Goal: Task Accomplishment & Management: Manage account settings

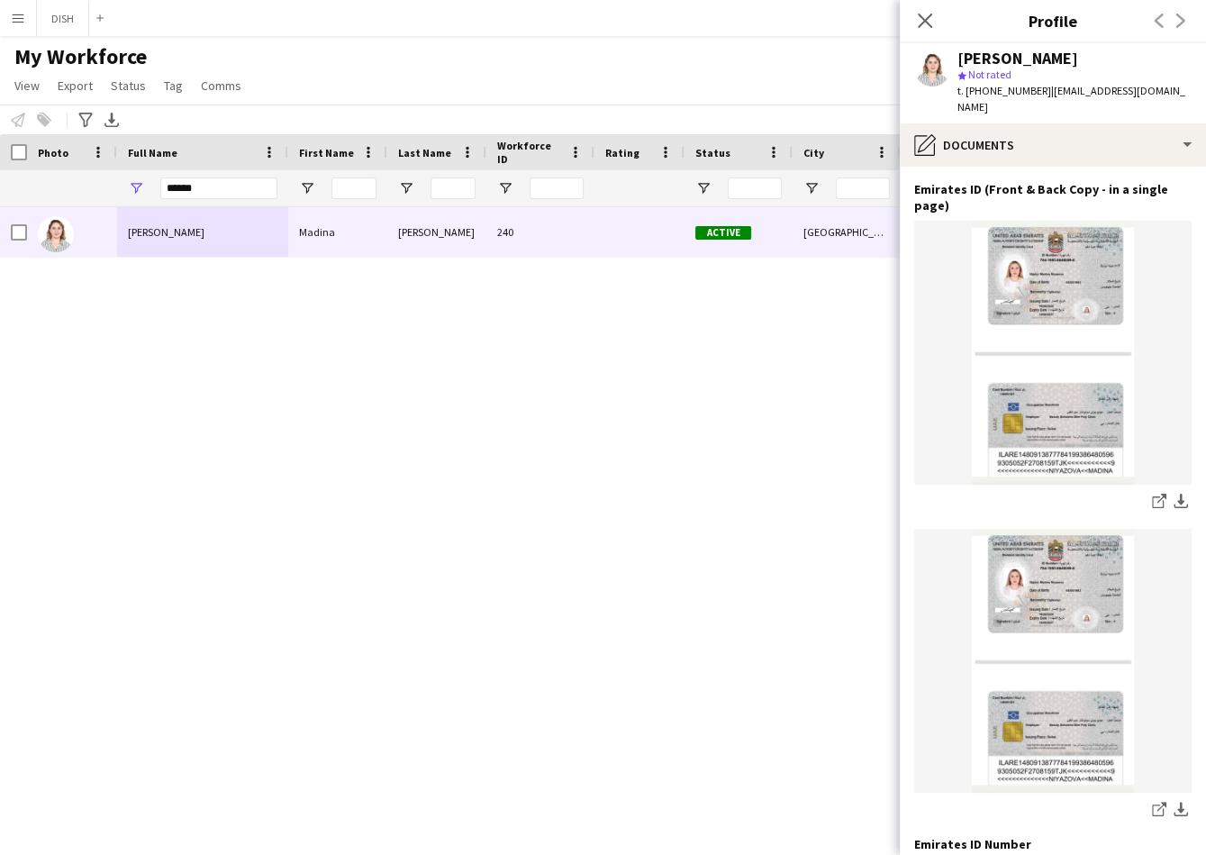
scroll to position [1163, 0]
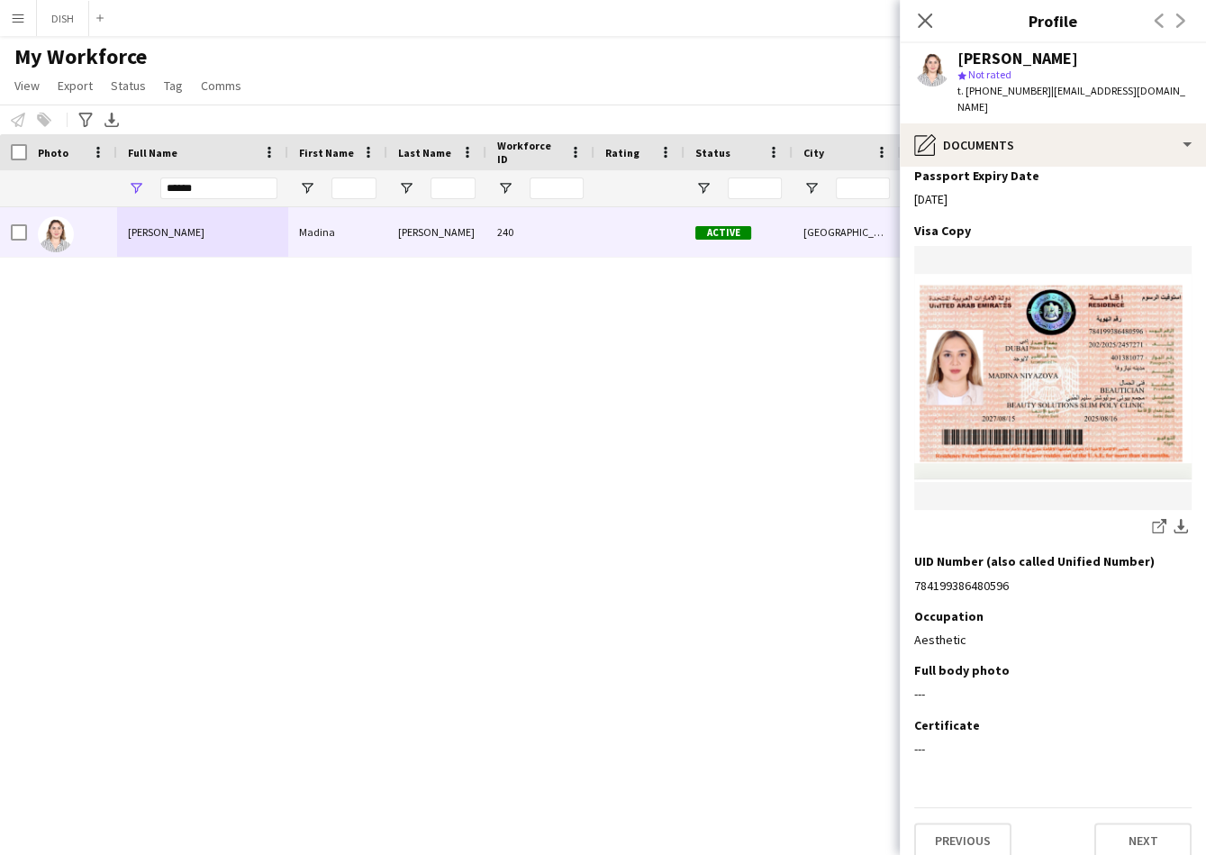
click at [22, 21] on app-icon "Menu" at bounding box center [18, 18] width 14 height 14
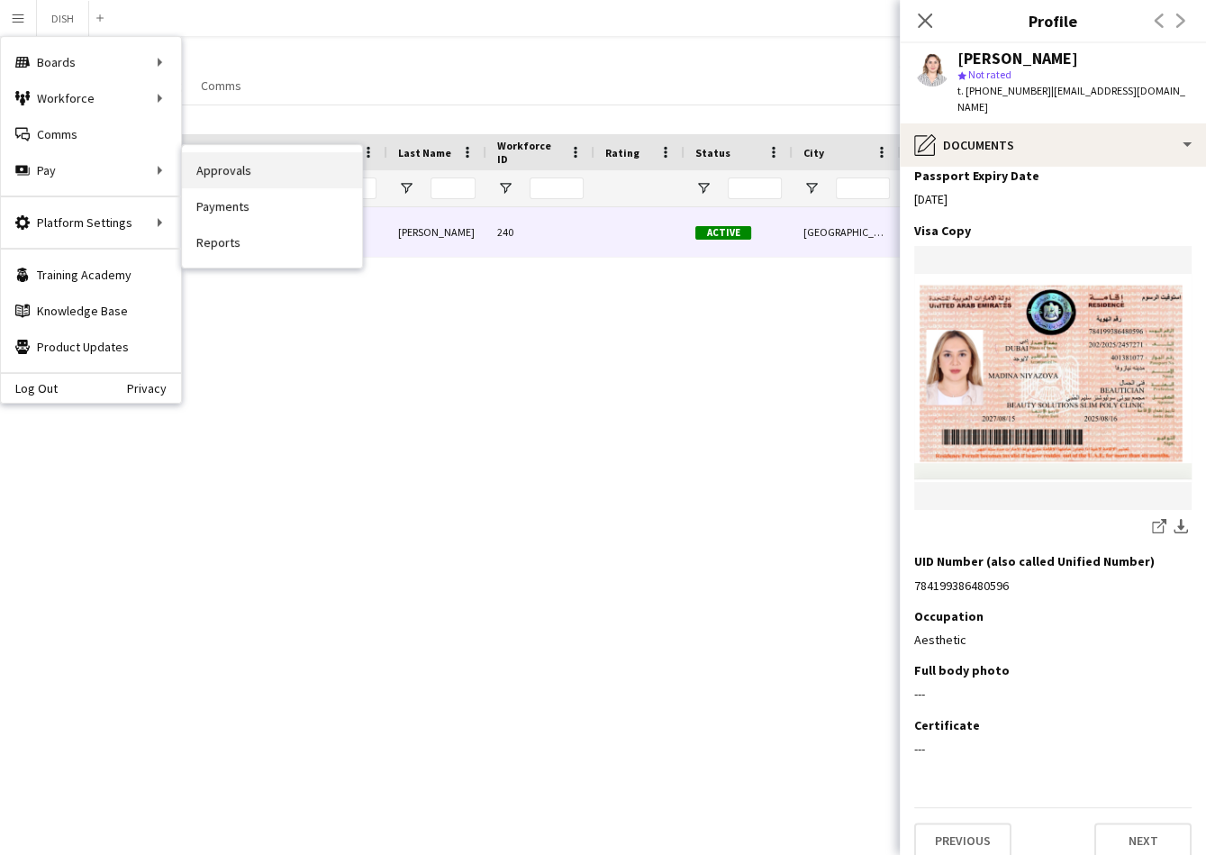
click at [231, 175] on link "Approvals" at bounding box center [272, 170] width 180 height 36
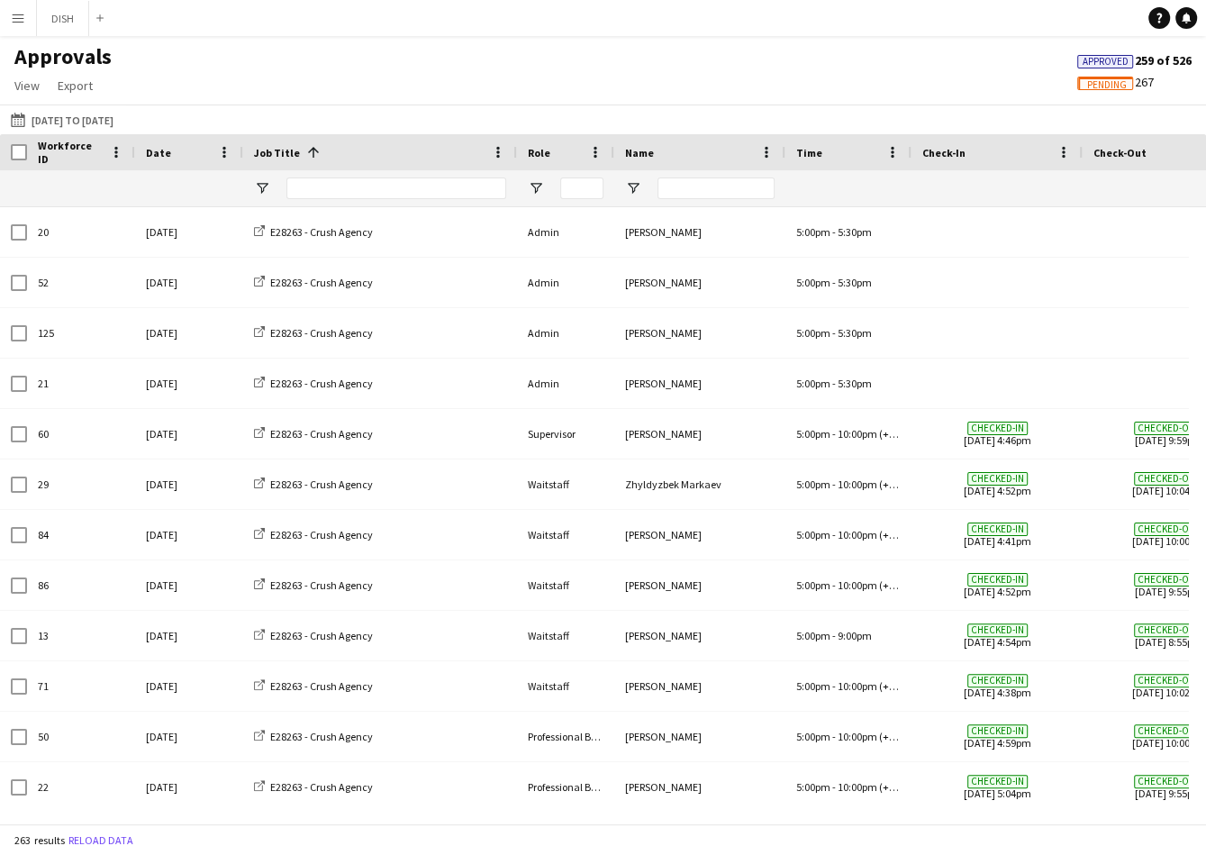
click at [23, 14] on app-icon "Menu" at bounding box center [18, 18] width 14 height 14
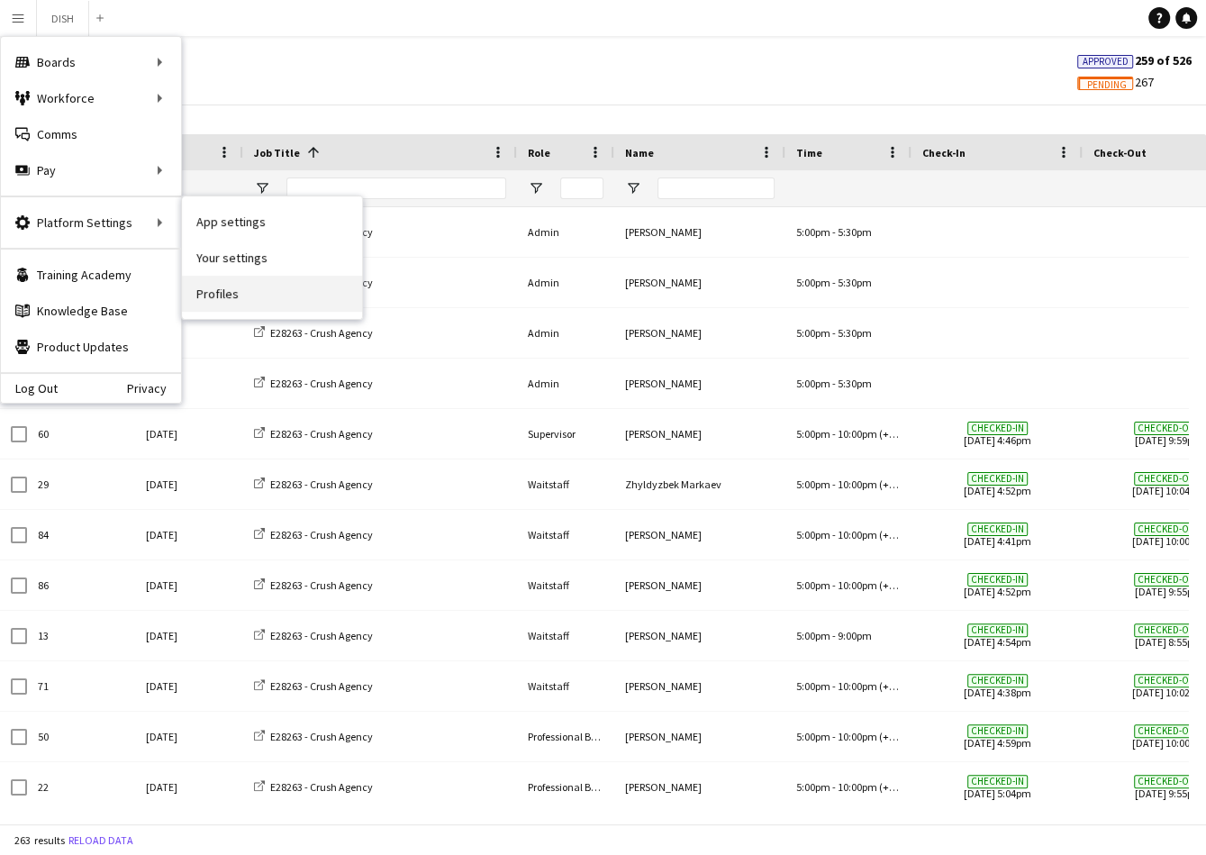
click at [201, 280] on link "Profiles" at bounding box center [272, 294] width 180 height 36
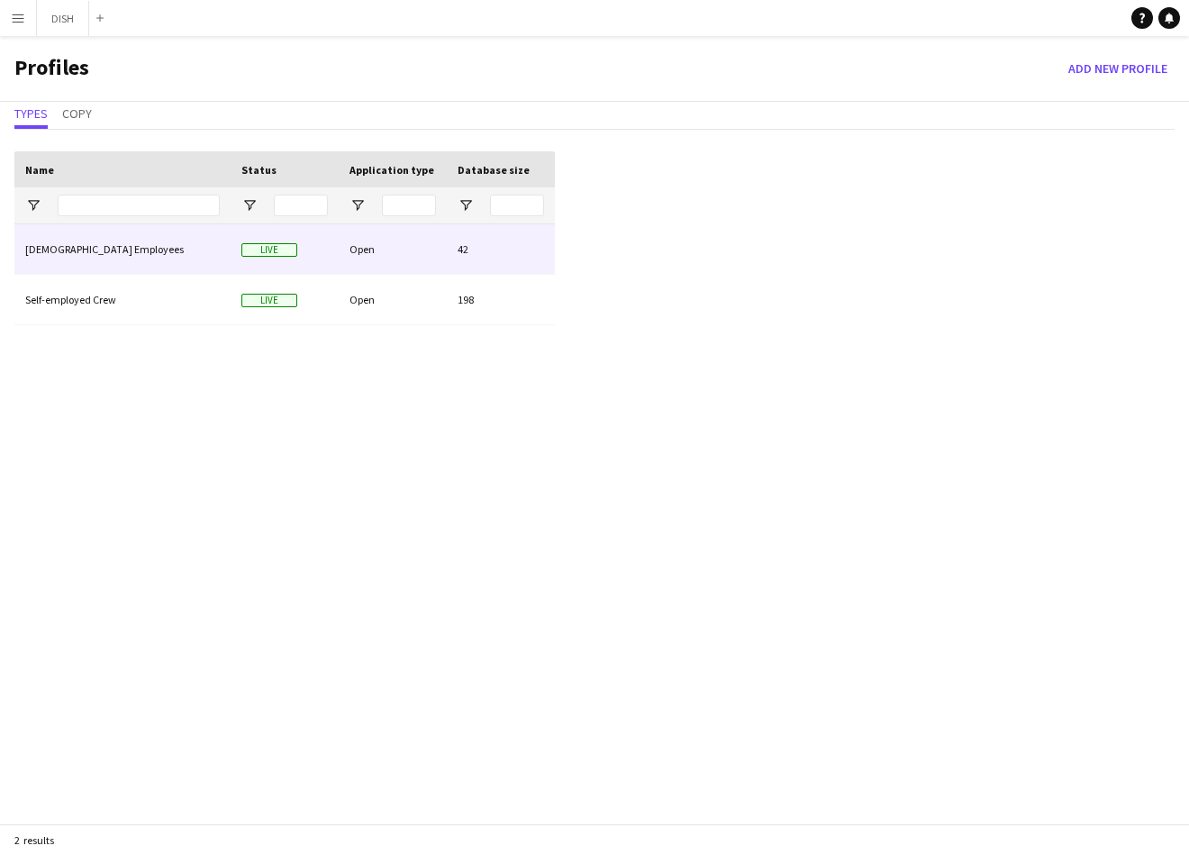
click at [131, 249] on div "[DEMOGRAPHIC_DATA] Employees" at bounding box center [122, 249] width 216 height 50
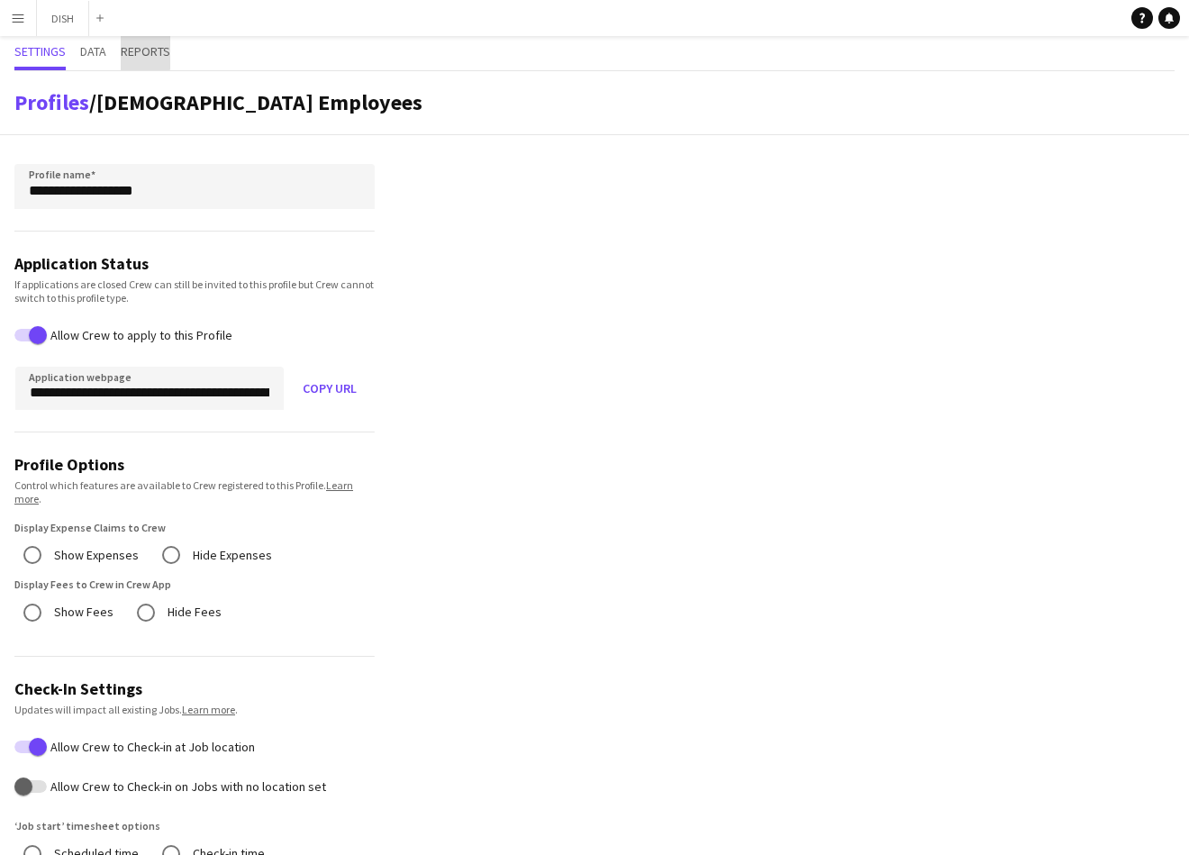
click at [136, 47] on span "Reports" at bounding box center [146, 51] width 50 height 13
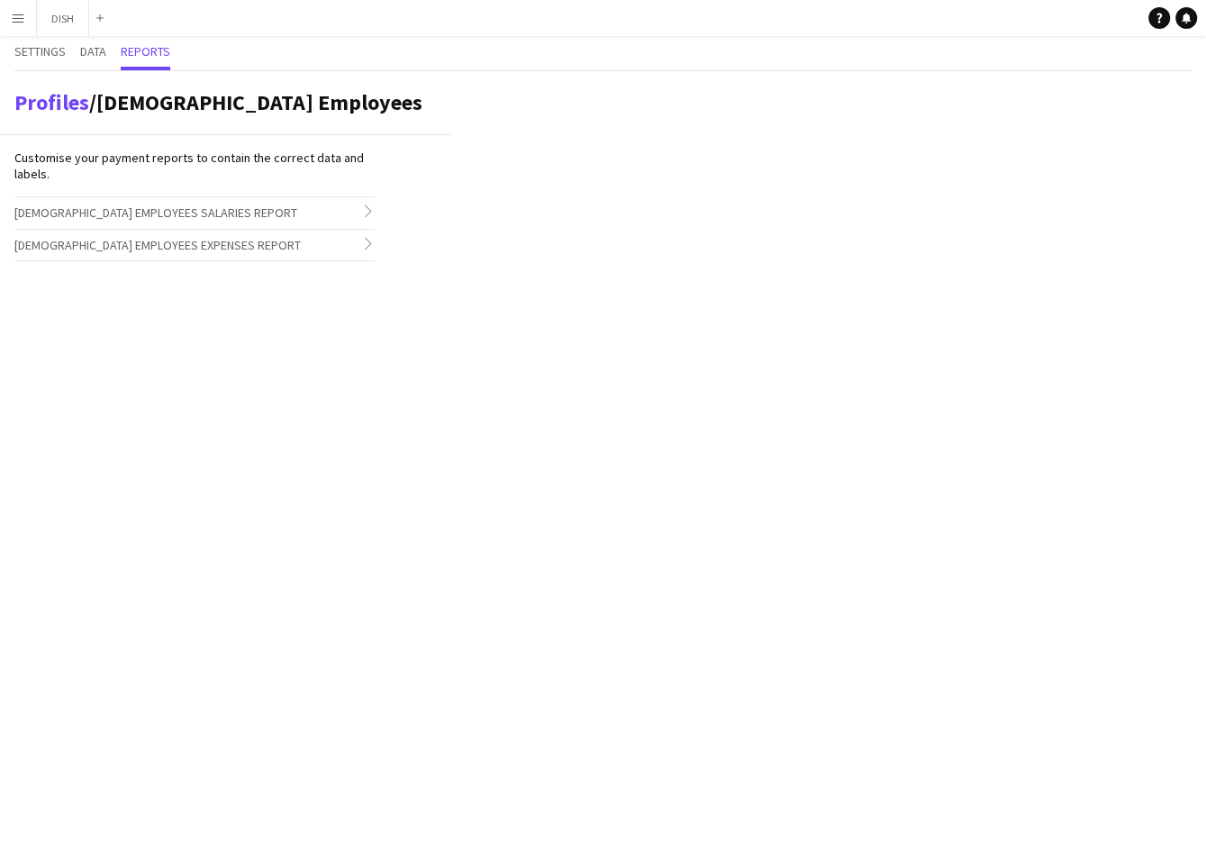
click at [160, 219] on span "[DEMOGRAPHIC_DATA] Employees Salaries Report" at bounding box center [155, 212] width 283 height 16
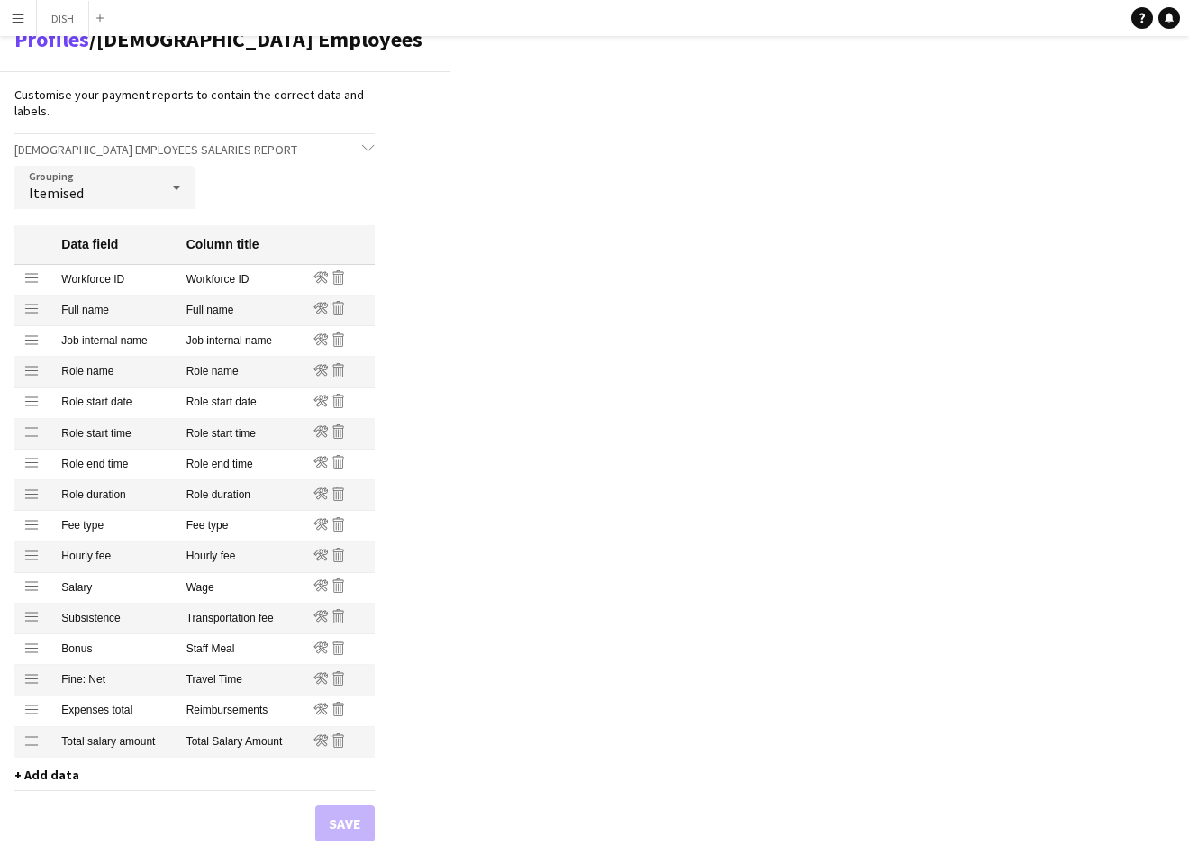
scroll to position [178, 0]
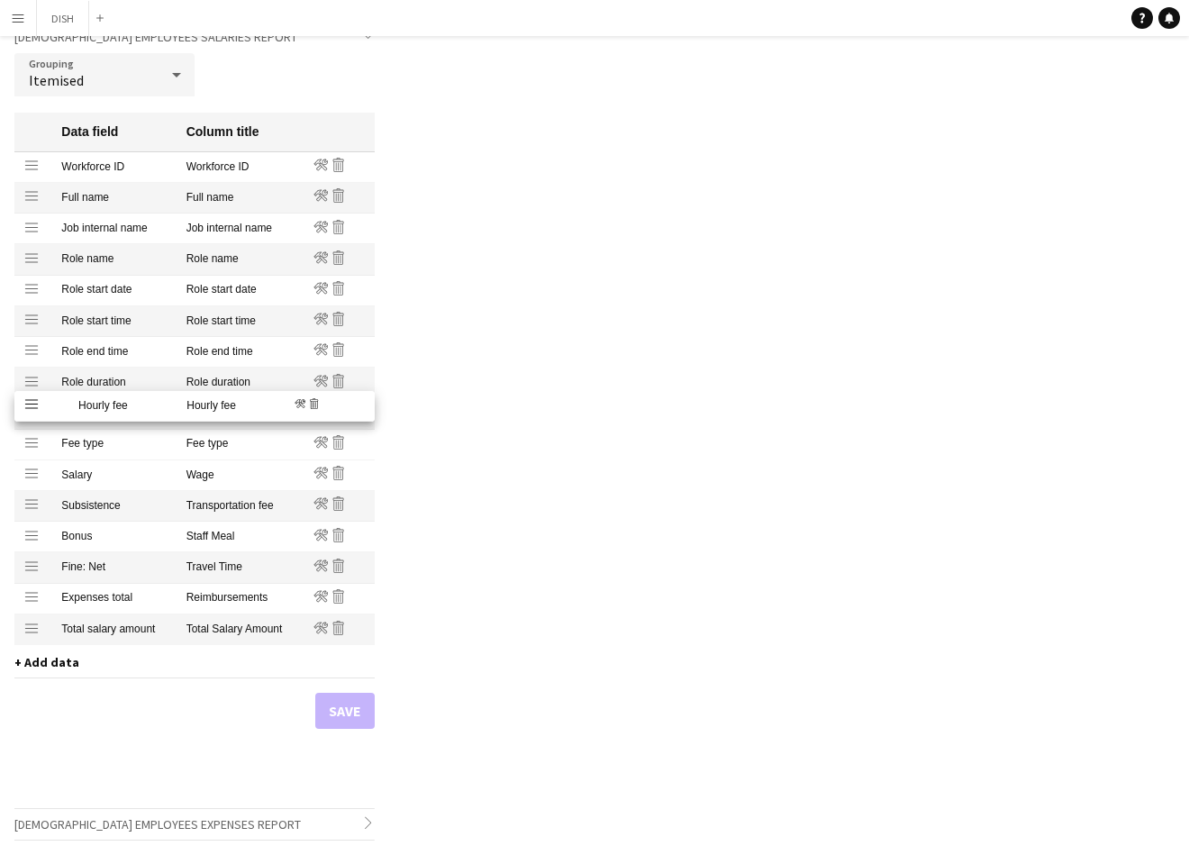
drag, startPoint x: 32, startPoint y: 442, endPoint x: 31, endPoint y: 406, distance: 36.1
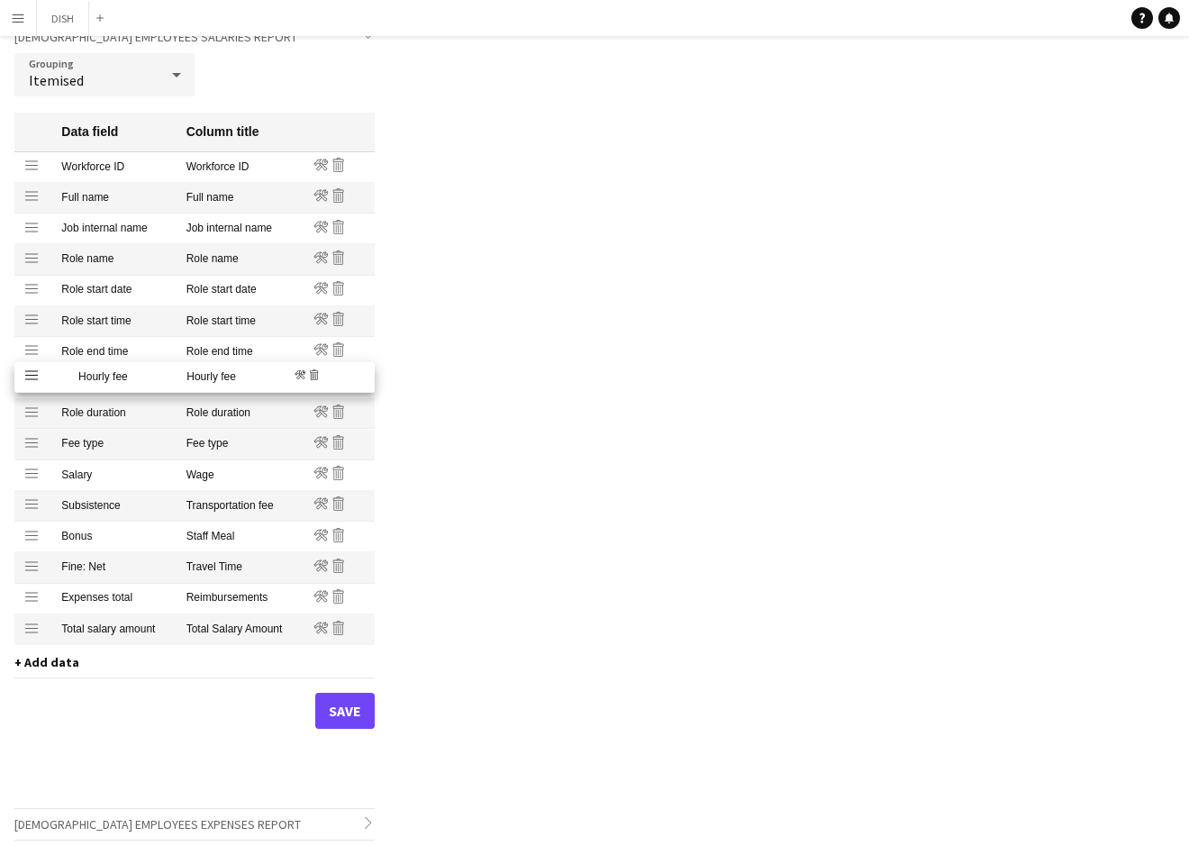
drag, startPoint x: 36, startPoint y: 414, endPoint x: 29, endPoint y: 379, distance: 35.9
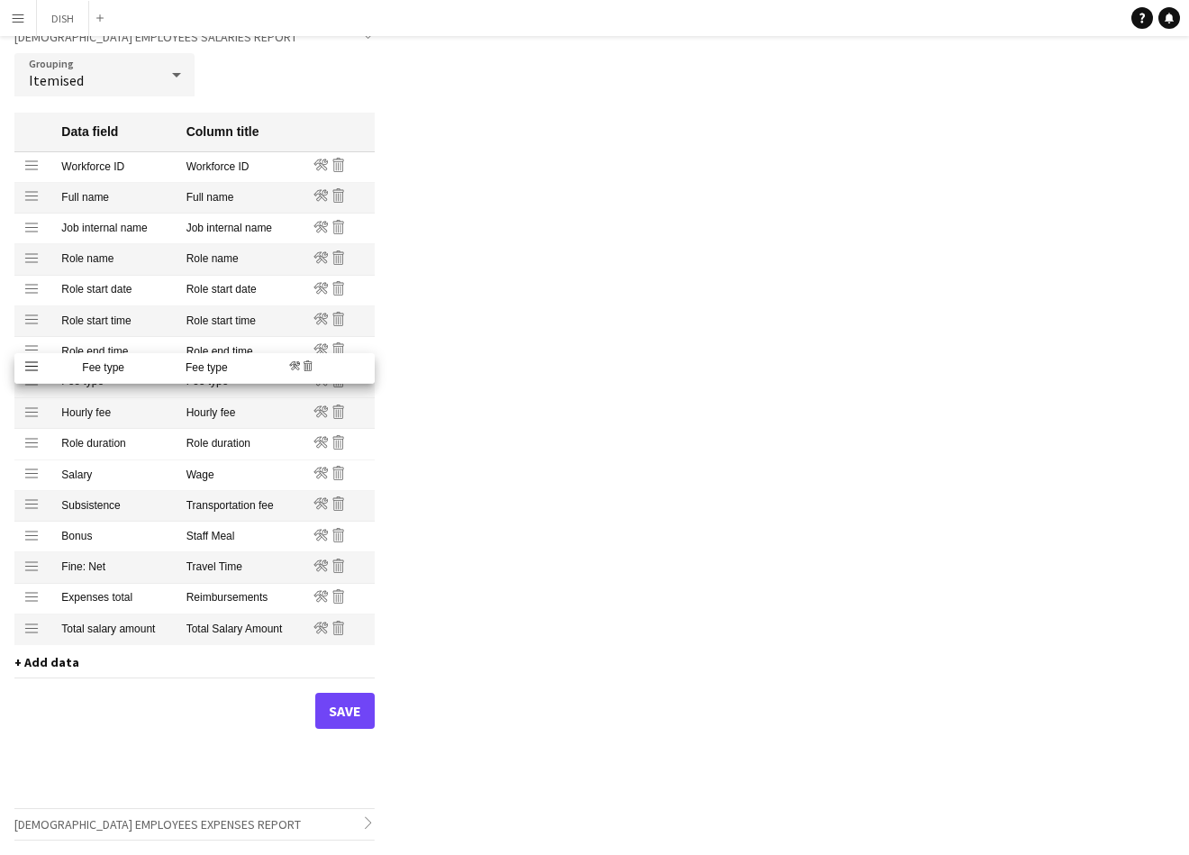
drag, startPoint x: 34, startPoint y: 442, endPoint x: 32, endPoint y: 367, distance: 74.8
drag, startPoint x: 26, startPoint y: 441, endPoint x: 29, endPoint y: 358, distance: 82.9
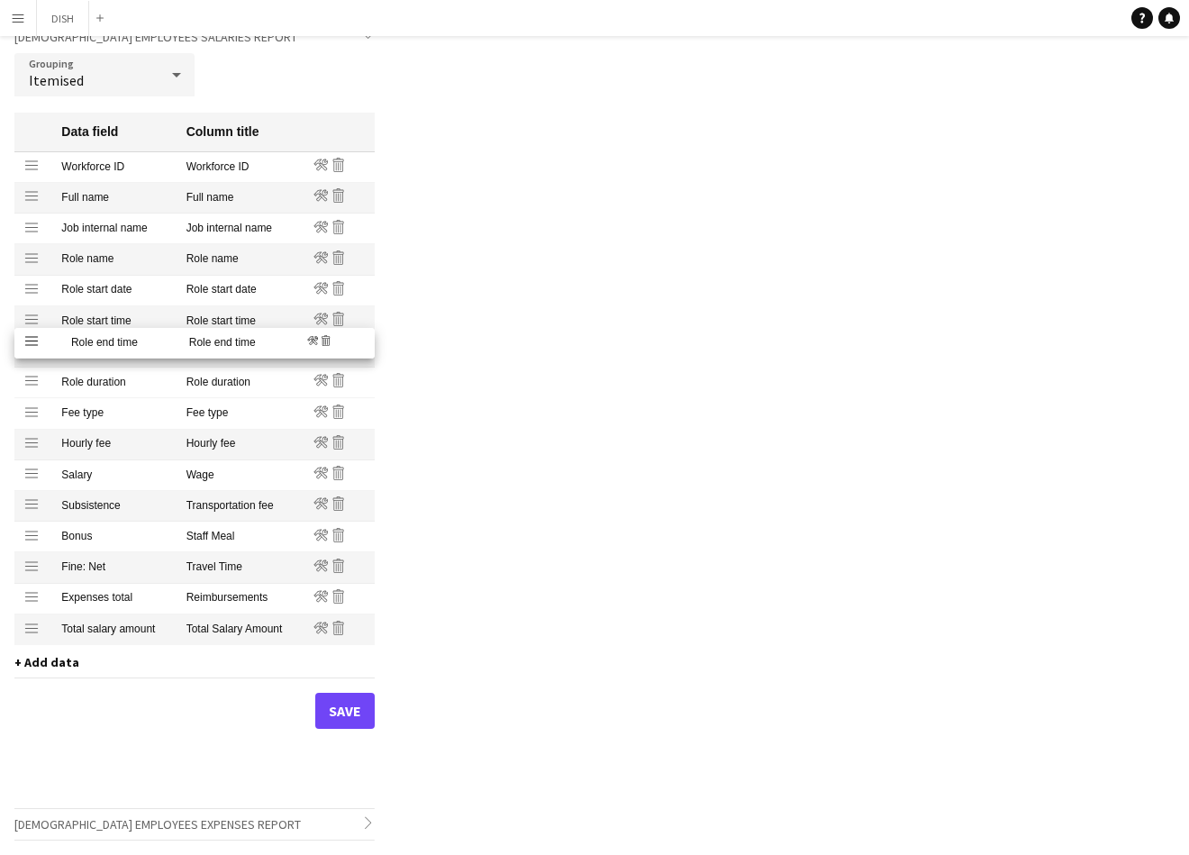
drag, startPoint x: 27, startPoint y: 381, endPoint x: 43, endPoint y: 342, distance: 42.0
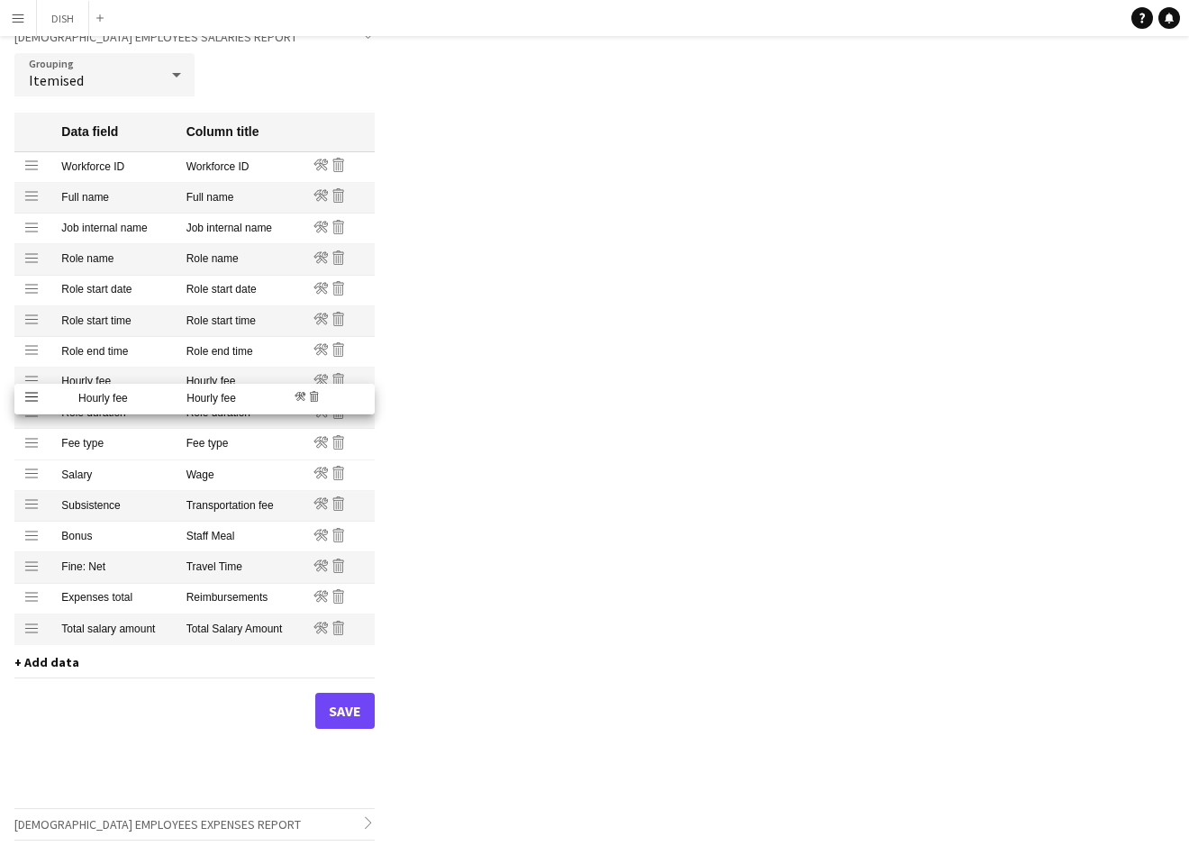
drag, startPoint x: 33, startPoint y: 439, endPoint x: 37, endPoint y: 395, distance: 44.3
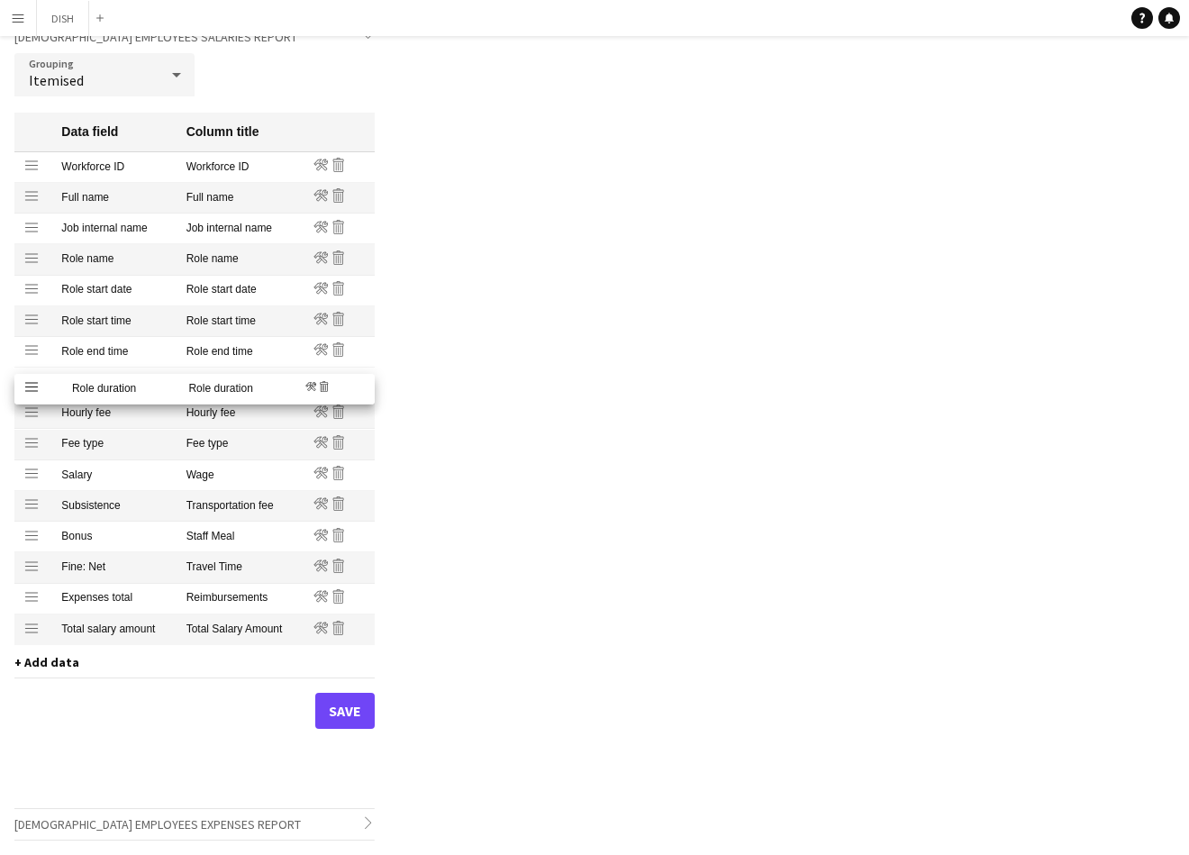
drag, startPoint x: 29, startPoint y: 411, endPoint x: 33, endPoint y: 387, distance: 23.8
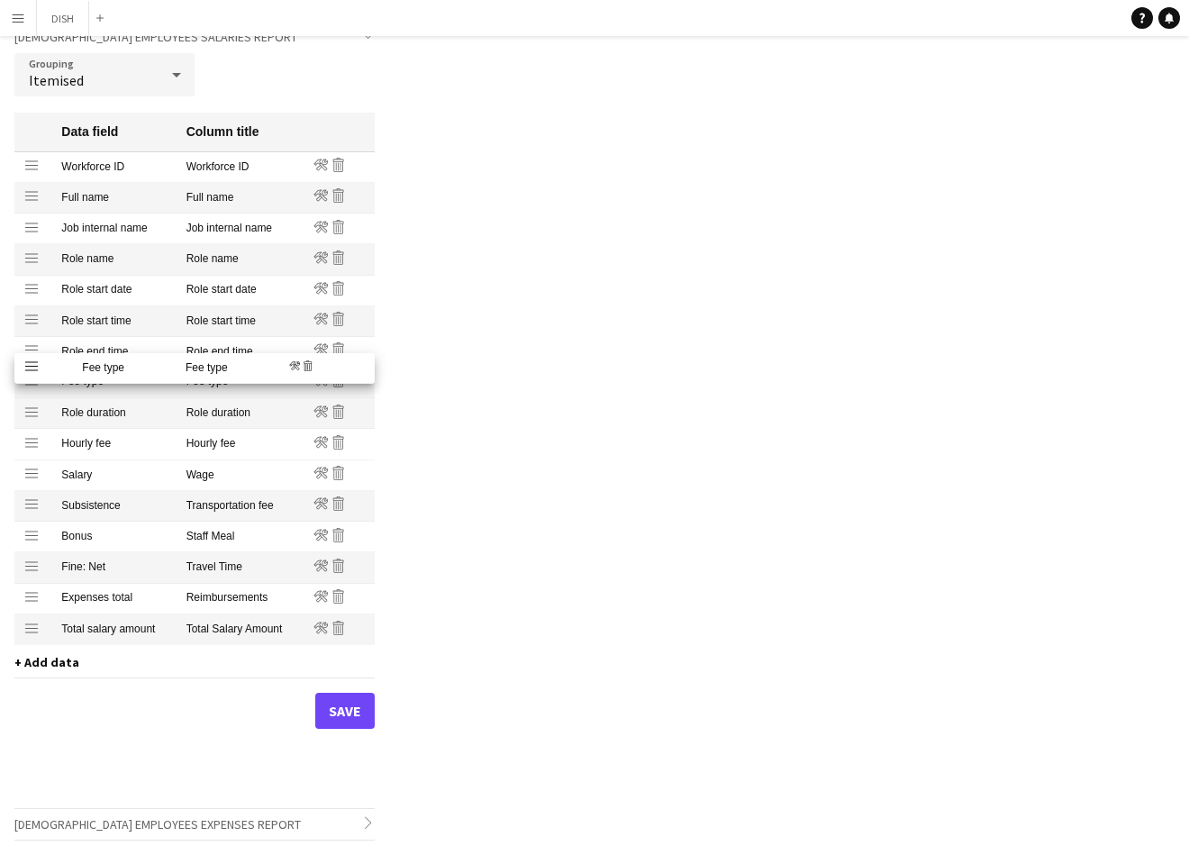
drag, startPoint x: 34, startPoint y: 441, endPoint x: 31, endPoint y: 367, distance: 74.8
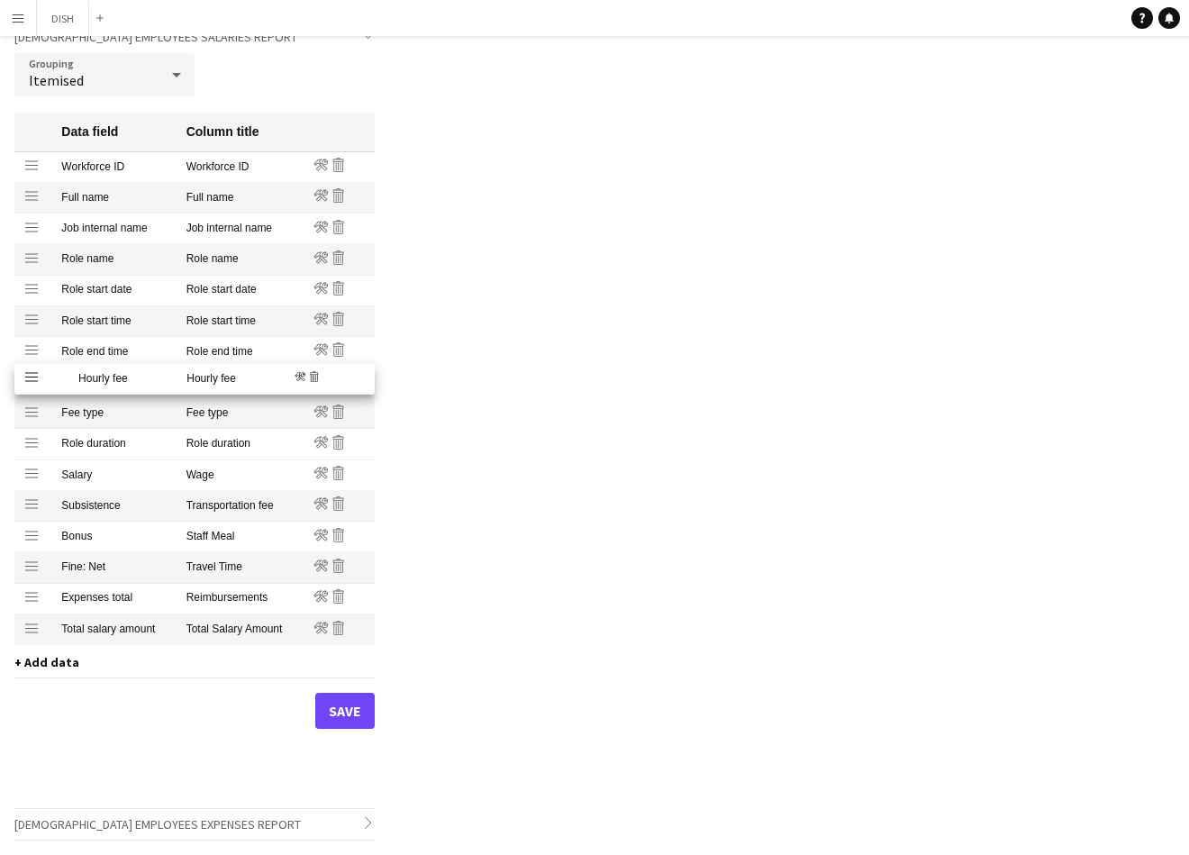
drag, startPoint x: 28, startPoint y: 437, endPoint x: 36, endPoint y: 372, distance: 65.3
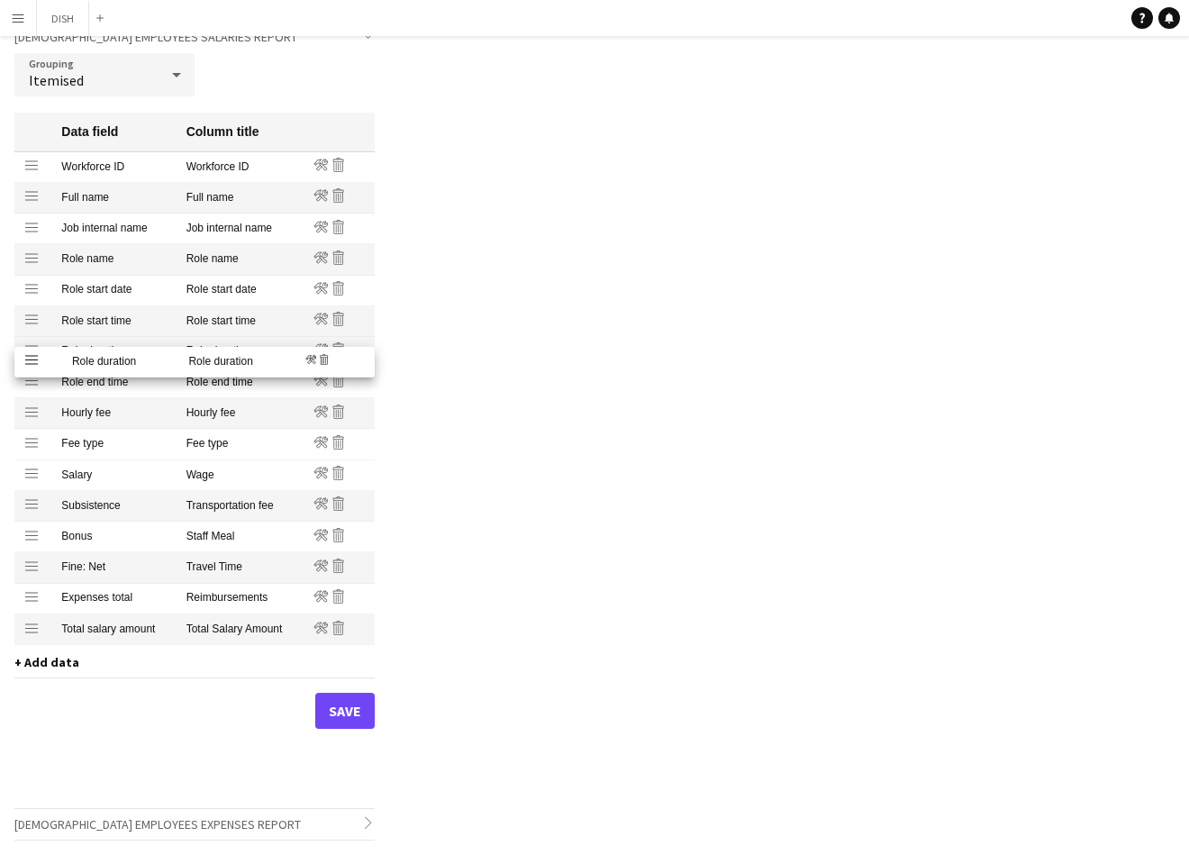
drag, startPoint x: 26, startPoint y: 437, endPoint x: 32, endPoint y: 356, distance: 81.3
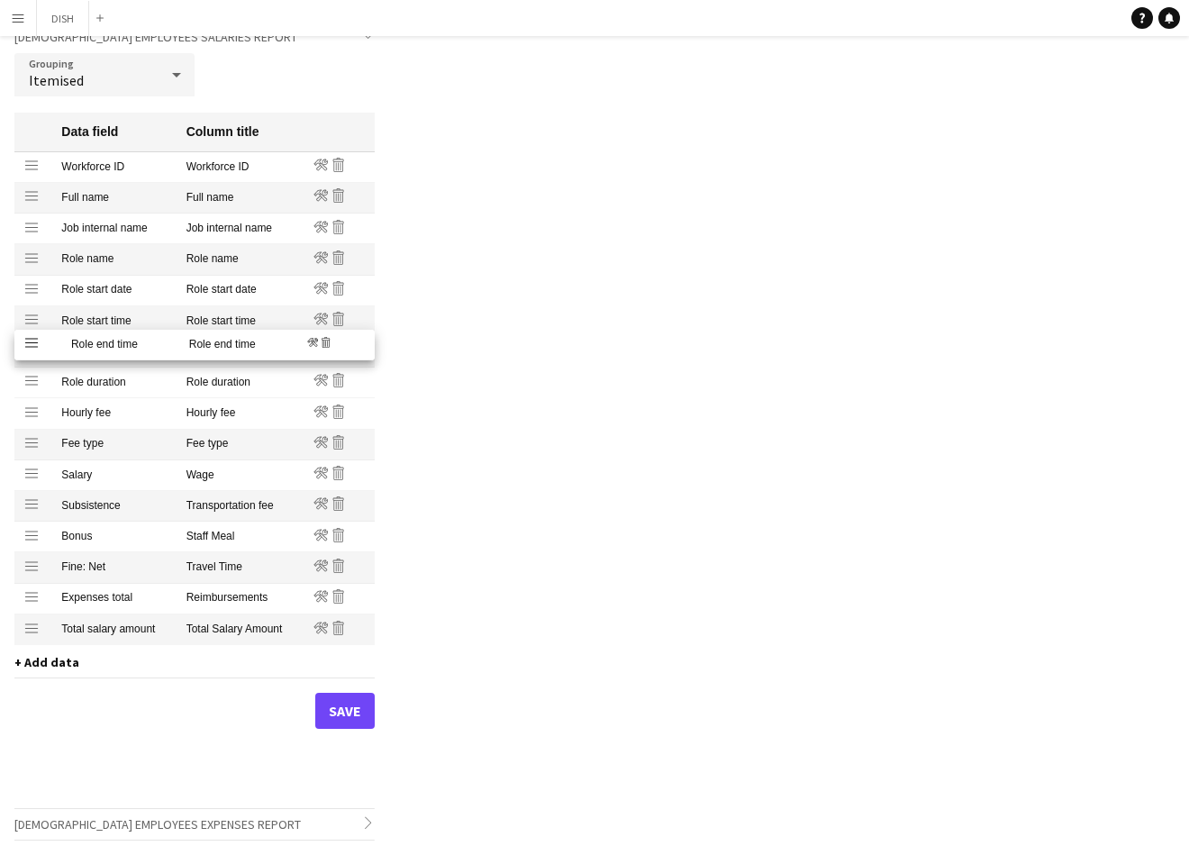
drag, startPoint x: 34, startPoint y: 375, endPoint x: 28, endPoint y: 339, distance: 36.6
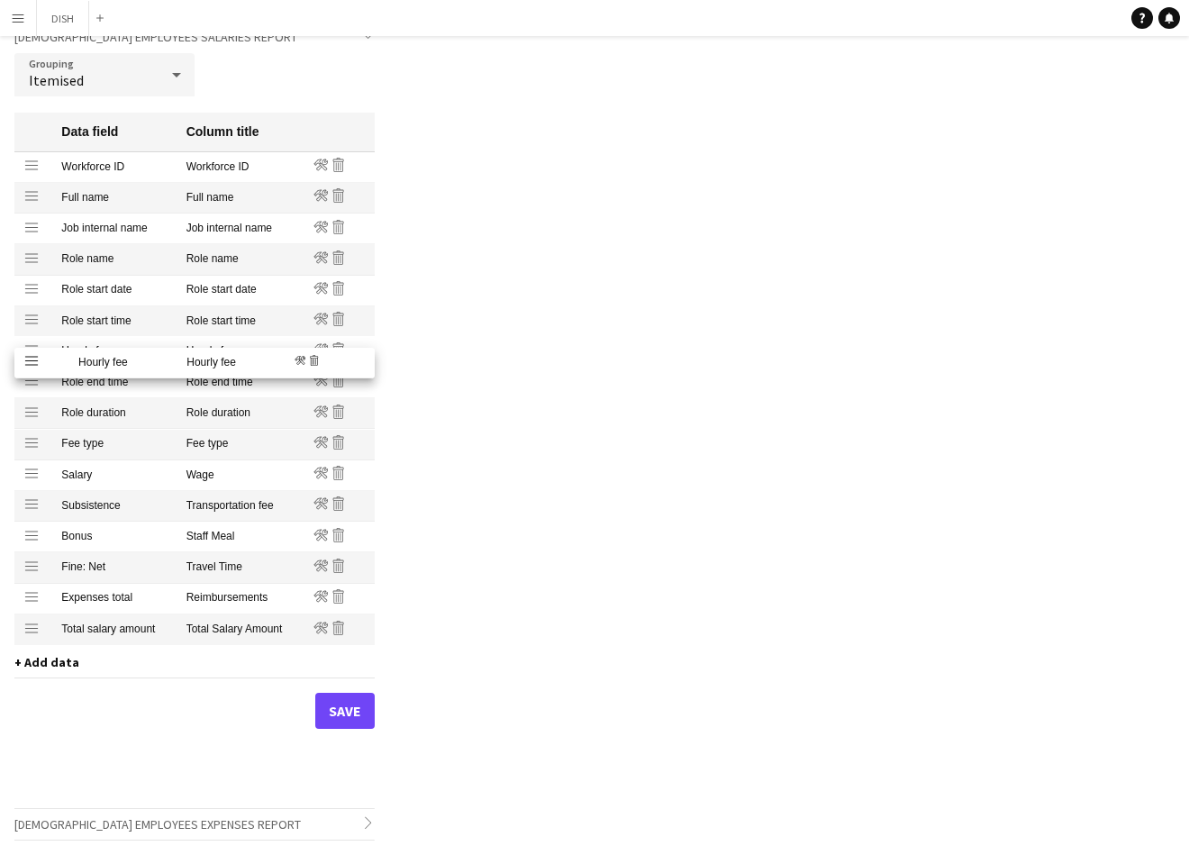
drag, startPoint x: 32, startPoint y: 408, endPoint x: 28, endPoint y: 358, distance: 49.7
drag, startPoint x: 34, startPoint y: 372, endPoint x: 34, endPoint y: 345, distance: 27.0
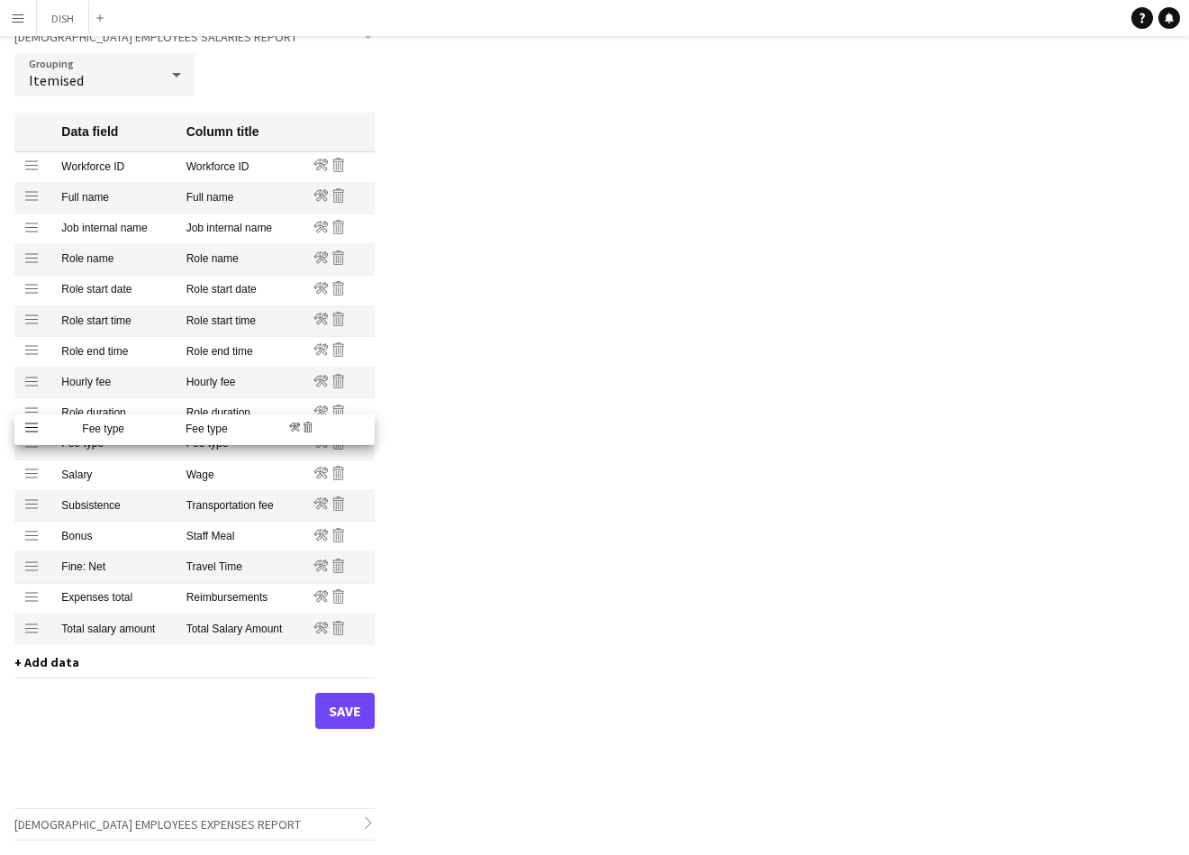
drag, startPoint x: 27, startPoint y: 444, endPoint x: 27, endPoint y: 430, distance: 14.4
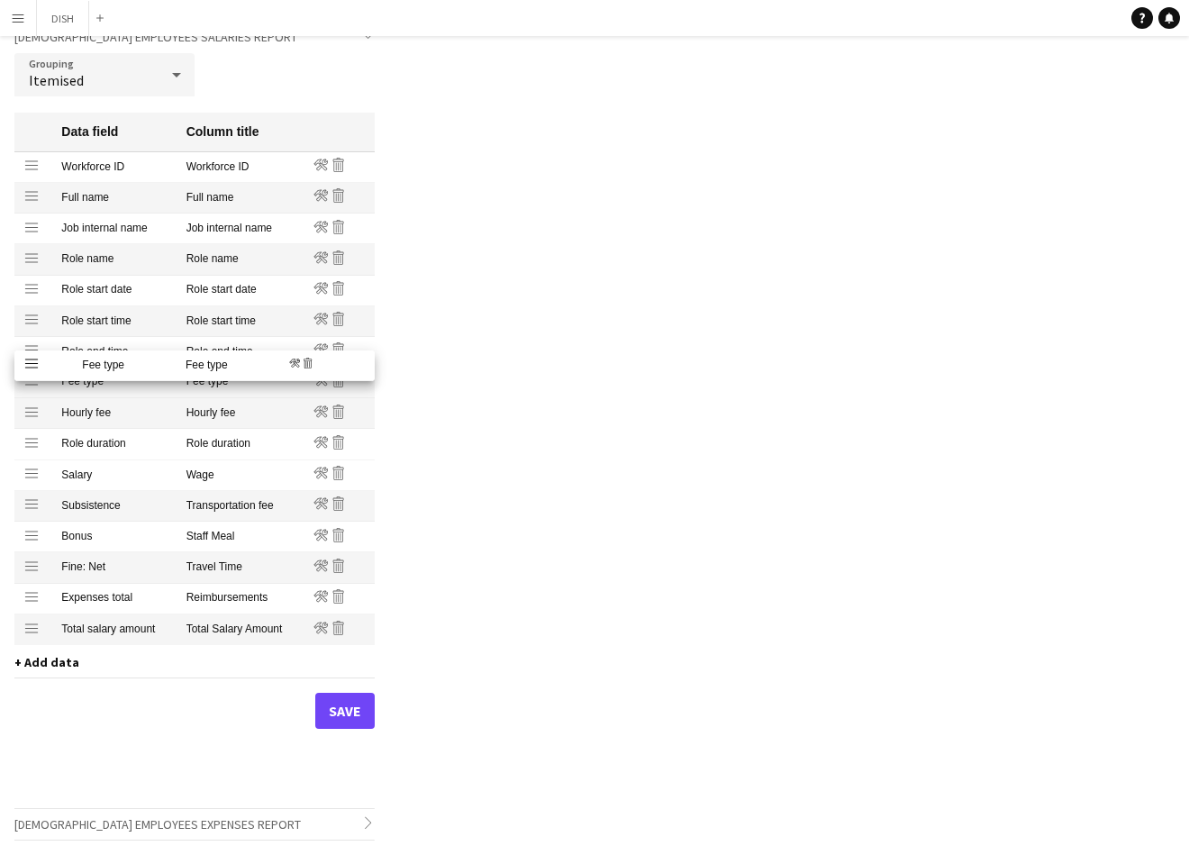
drag, startPoint x: 31, startPoint y: 444, endPoint x: 24, endPoint y: 367, distance: 77.7
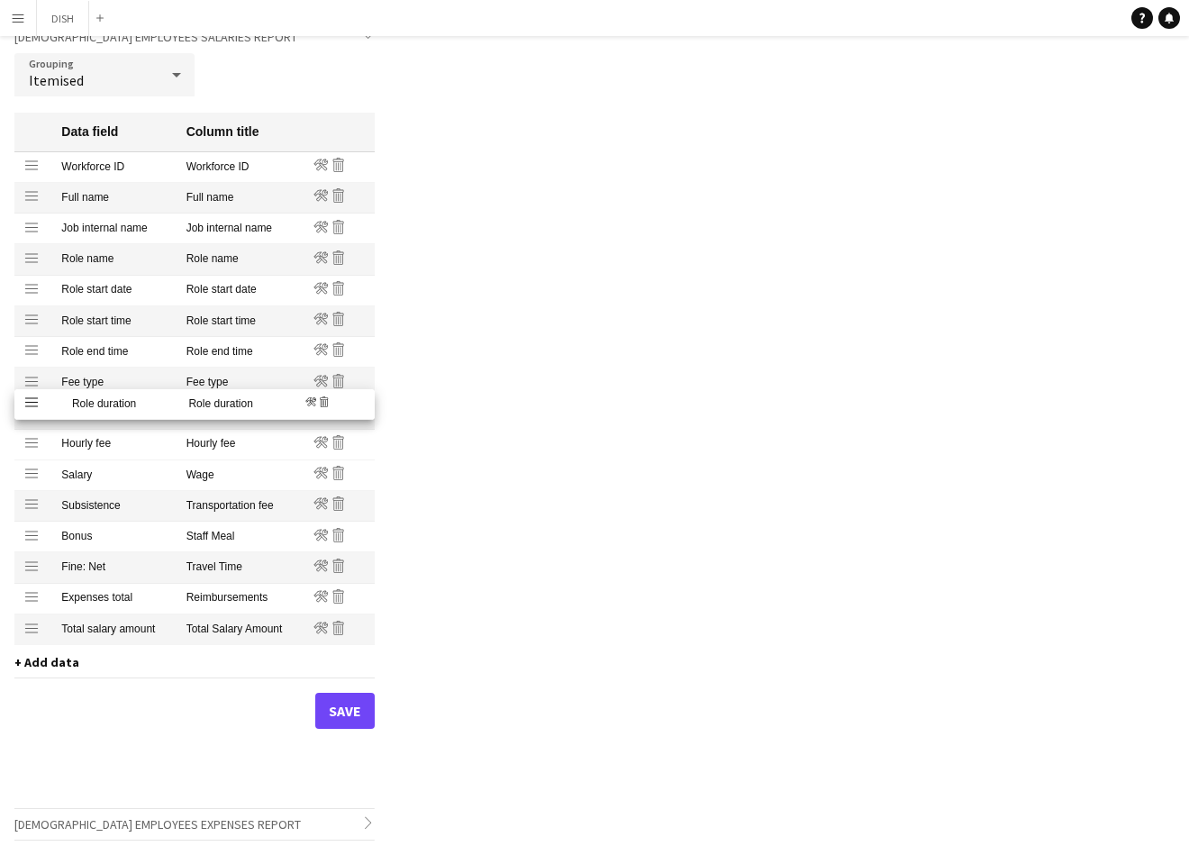
drag, startPoint x: 32, startPoint y: 441, endPoint x: 41, endPoint y: 403, distance: 39.8
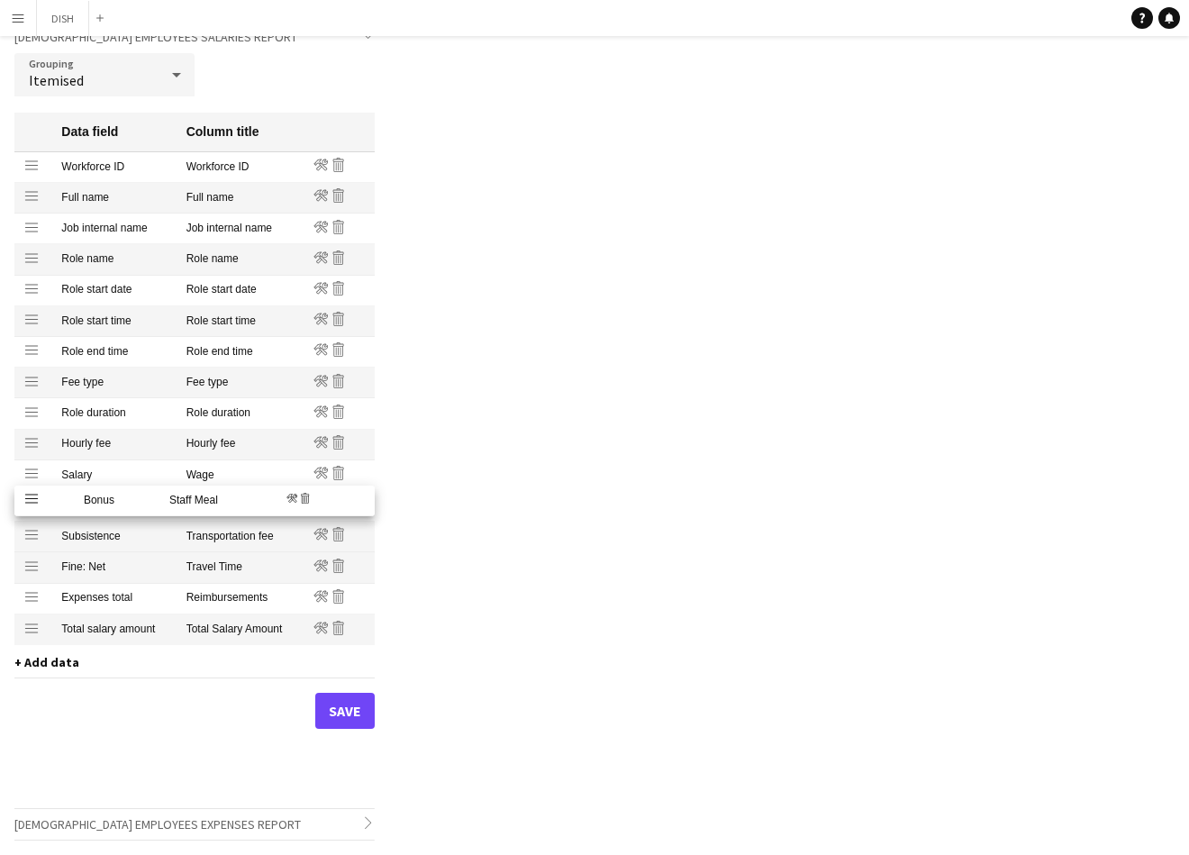
drag, startPoint x: 27, startPoint y: 536, endPoint x: 27, endPoint y: 500, distance: 36.0
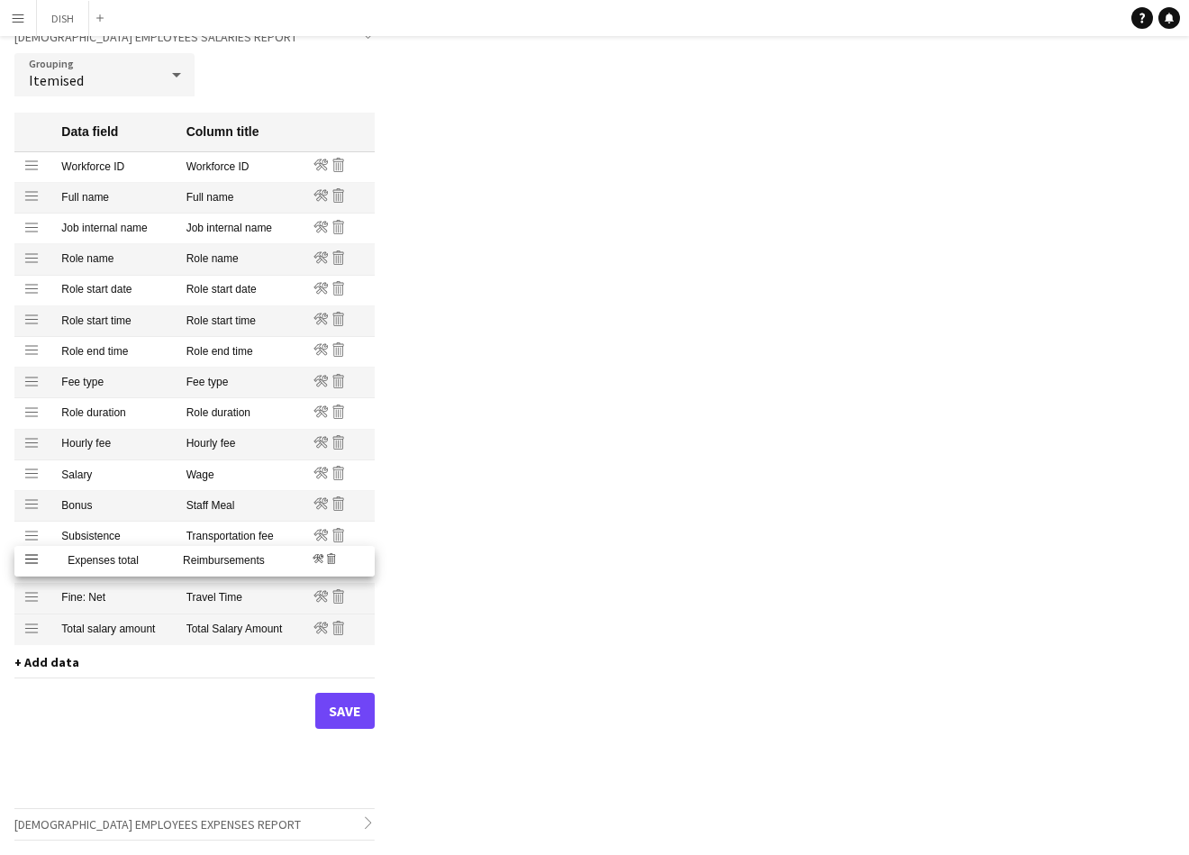
drag, startPoint x: 28, startPoint y: 596, endPoint x: 31, endPoint y: 558, distance: 37.9
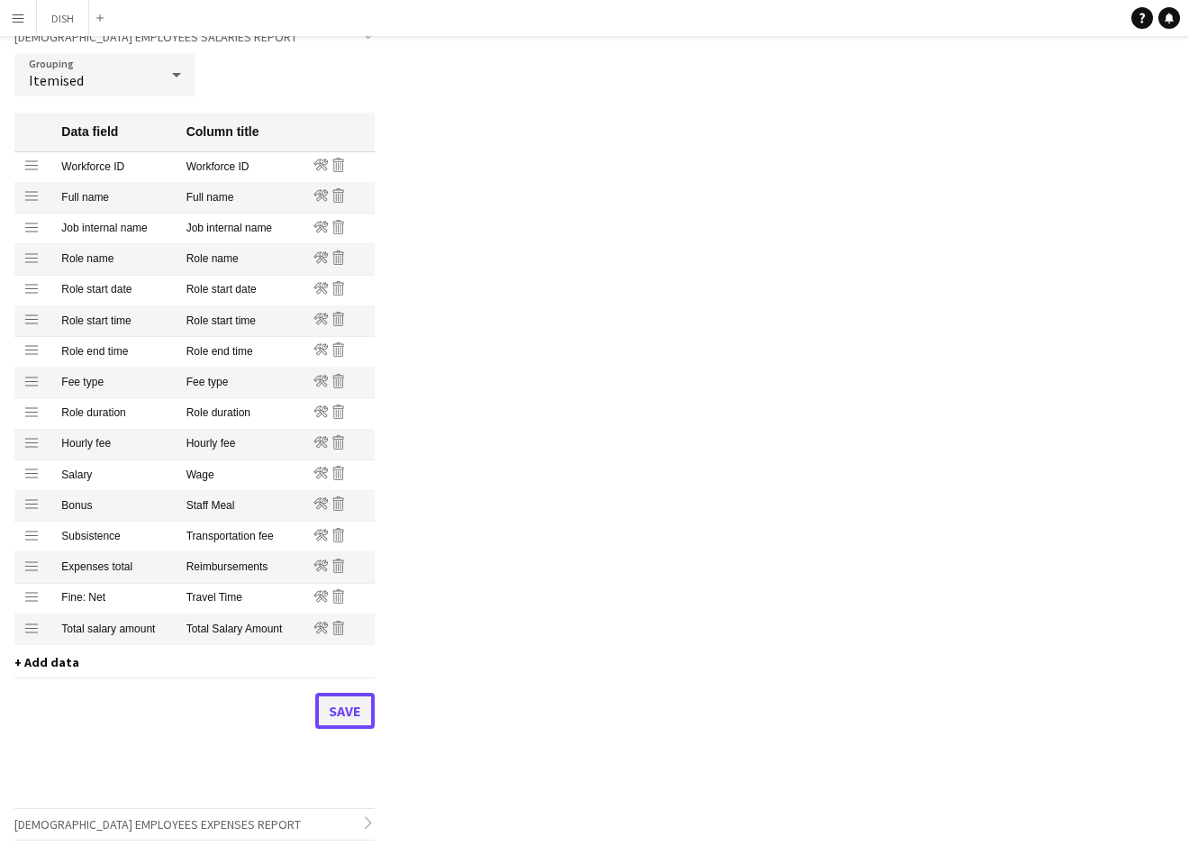
click at [340, 714] on button "Save" at bounding box center [344, 711] width 59 height 36
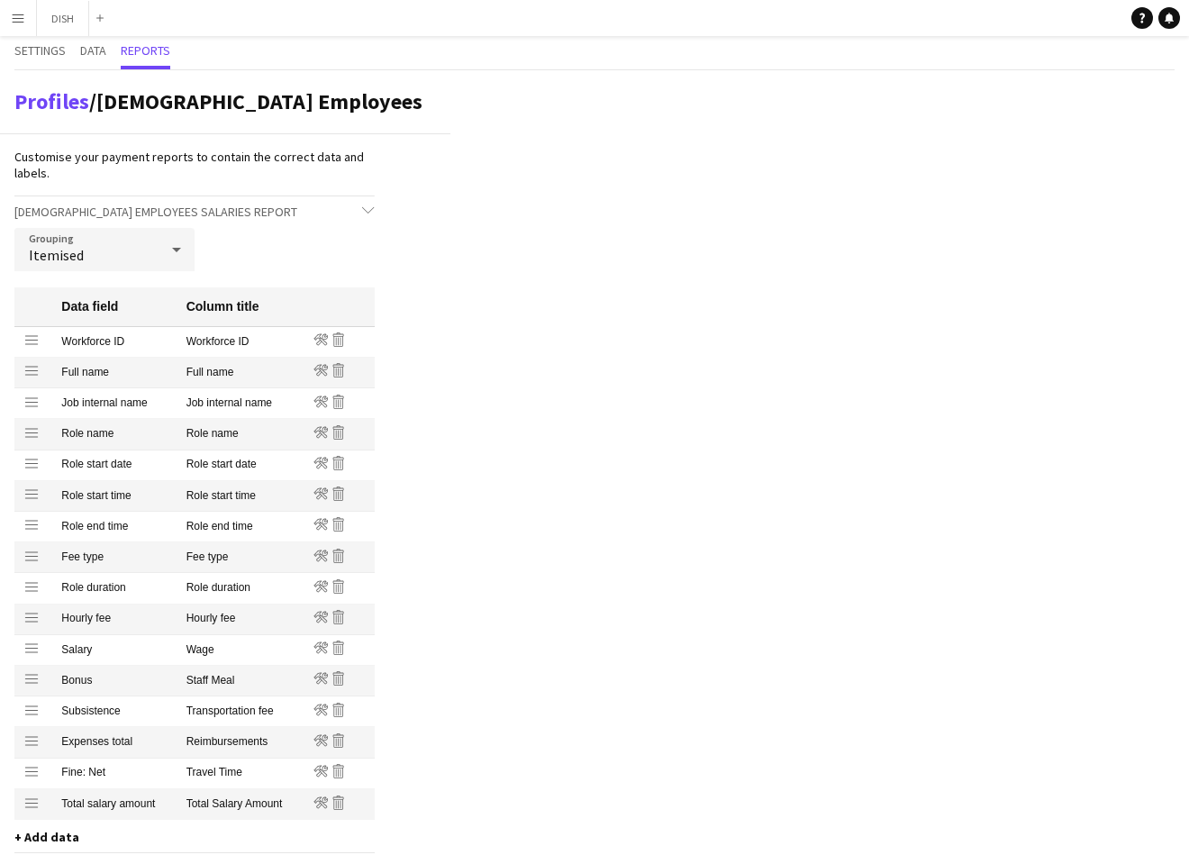
scroll to position [0, 0]
